Goal: Information Seeking & Learning: Learn about a topic

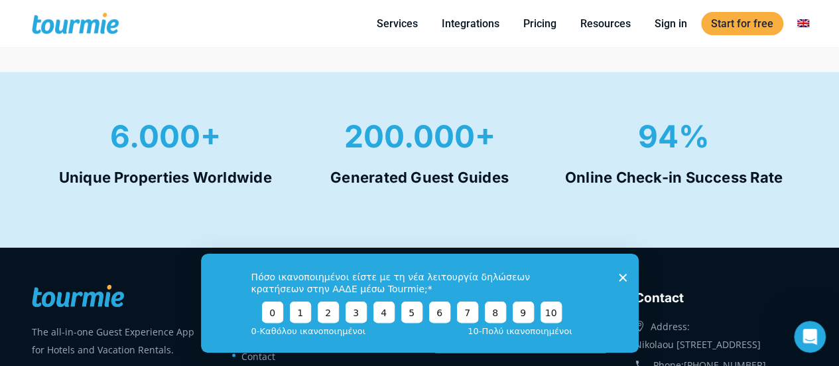
scroll to position [1019, 0]
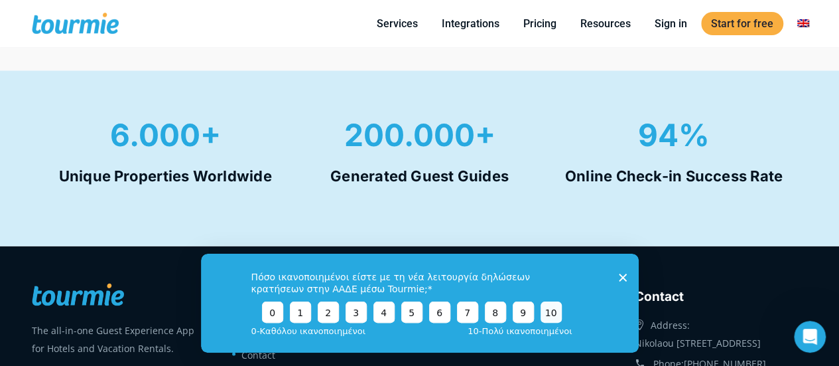
click at [553, 316] on button "10" at bounding box center [550, 311] width 21 height 21
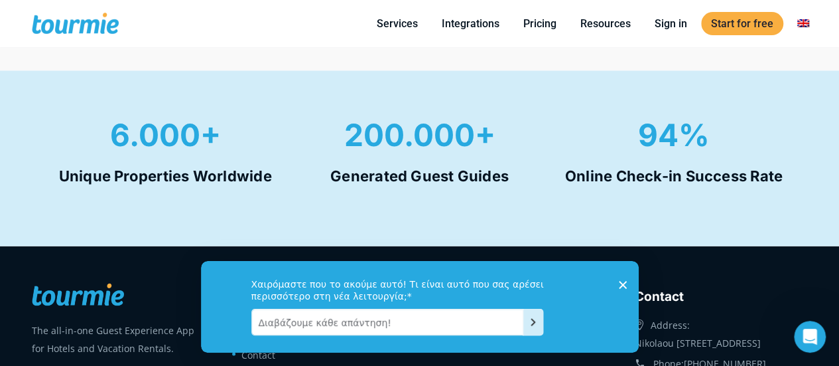
click at [619, 282] on icon "Close survey" at bounding box center [622, 284] width 8 height 8
